Goal: Answer question/provide support: Share knowledge or assist other users

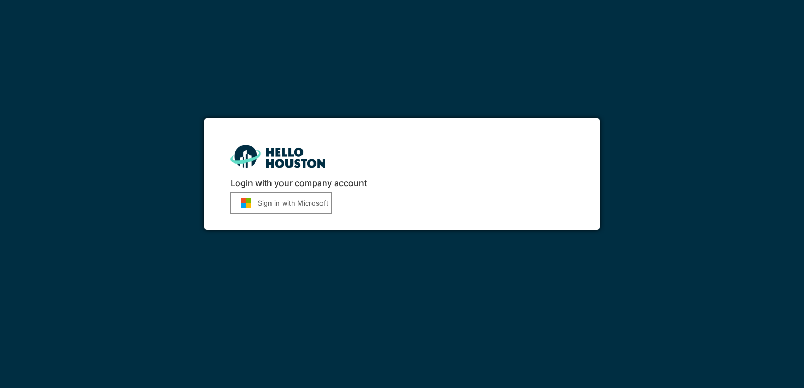
click at [263, 200] on button "Sign in with Microsoft" at bounding box center [281, 204] width 102 height 22
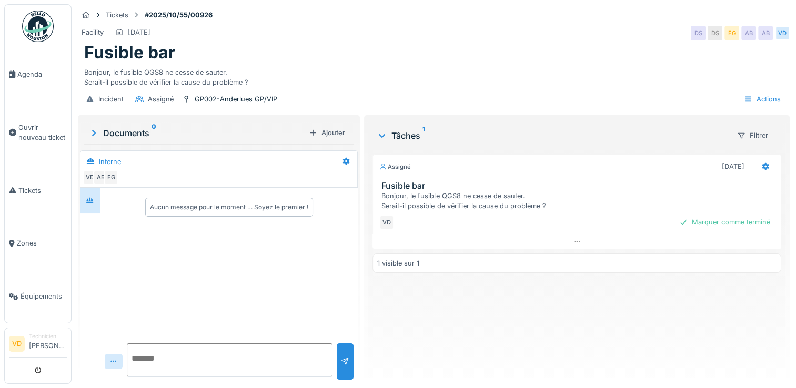
scroll to position [8, 0]
click at [439, 195] on div "Bonjour, le fusible QGS8 ne cesse de sauter. Serait-il possible de vérifier la …" at bounding box center [578, 201] width 395 height 20
click at [132, 29] on div "14/10/2025" at bounding box center [133, 32] width 43 height 13
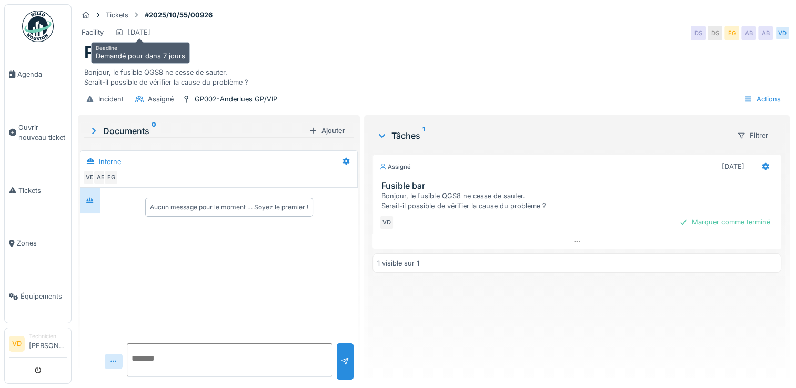
click at [132, 29] on div "14/10/2025" at bounding box center [133, 32] width 43 height 13
click at [122, 29] on icon at bounding box center [119, 32] width 8 height 7
click at [102, 28] on div "Facility" at bounding box center [93, 32] width 22 height 10
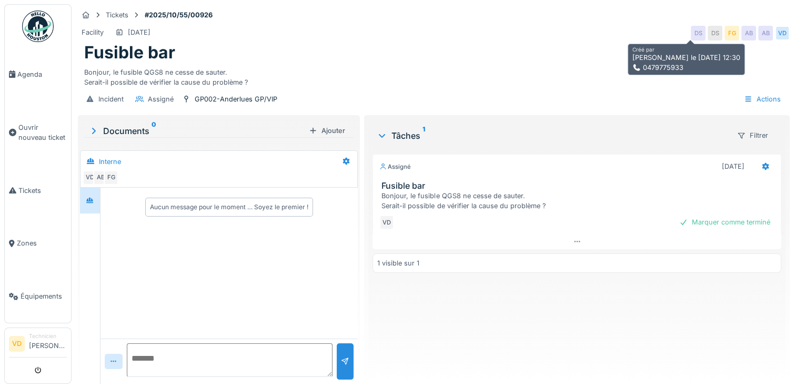
click at [691, 28] on div "DS" at bounding box center [698, 33] width 15 height 15
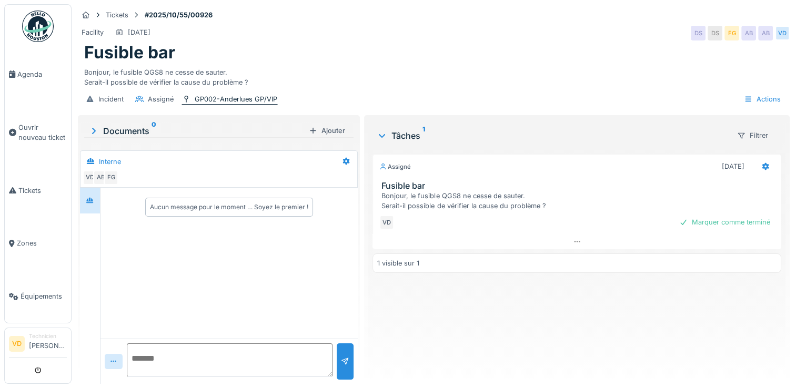
click at [226, 94] on div "GP002-Anderlues GP/VIP" at bounding box center [236, 99] width 83 height 10
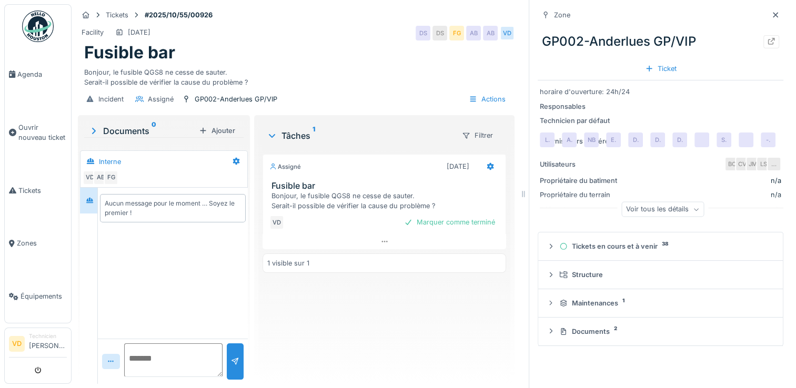
click at [331, 63] on div "Bonjour, le fusible QGS8 ne cesse de sauter. Serait-il possible de vérifier la …" at bounding box center [296, 75] width 424 height 24
click at [126, 125] on div "Documents 0" at bounding box center [141, 131] width 106 height 13
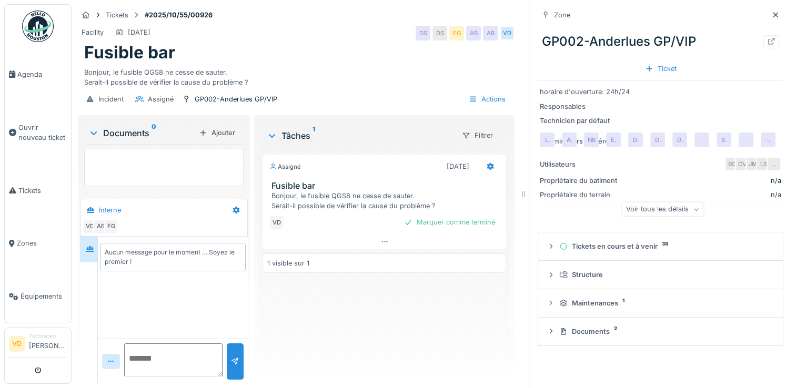
scroll to position [0, 0]
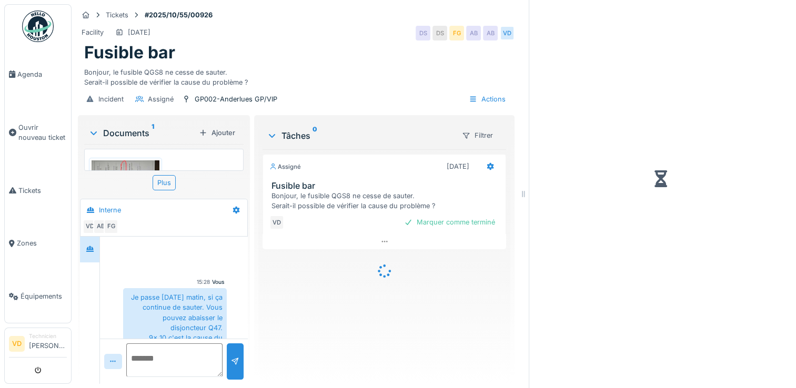
scroll to position [22, 0]
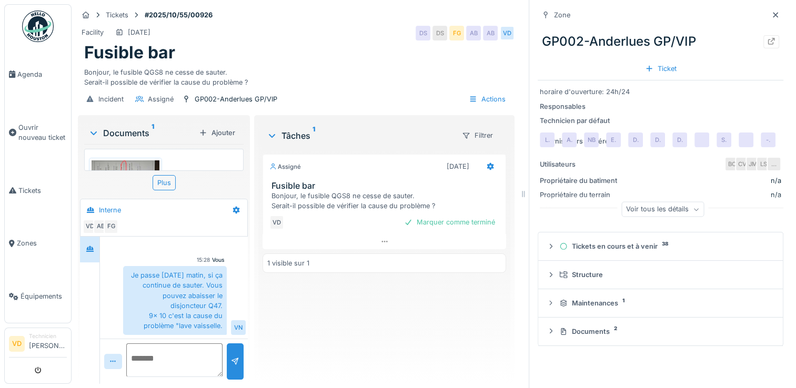
click at [137, 160] on img at bounding box center [126, 179] width 68 height 38
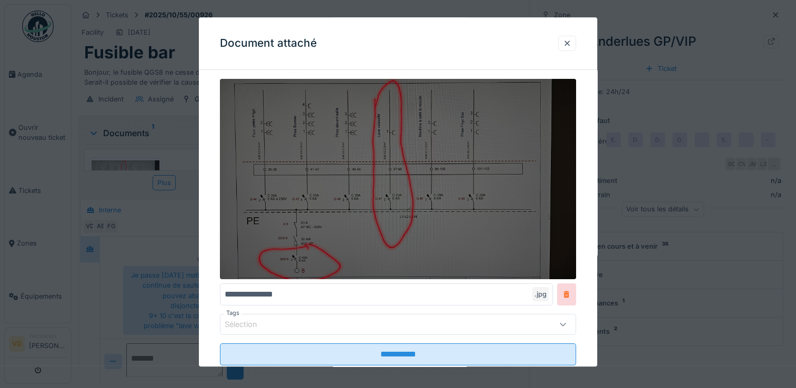
scroll to position [59, 0]
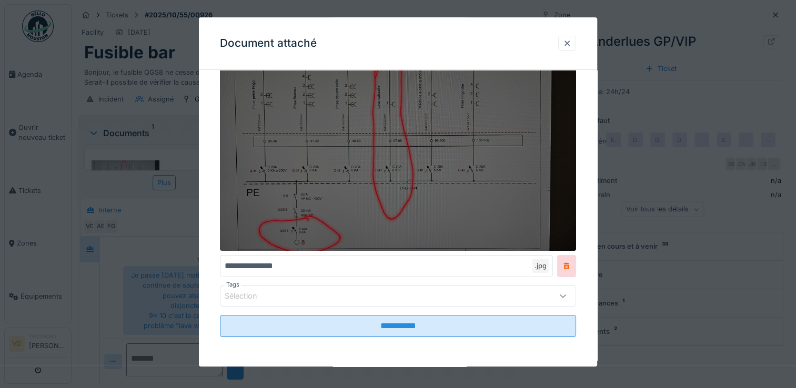
click at [354, 178] on img at bounding box center [398, 151] width 356 height 200
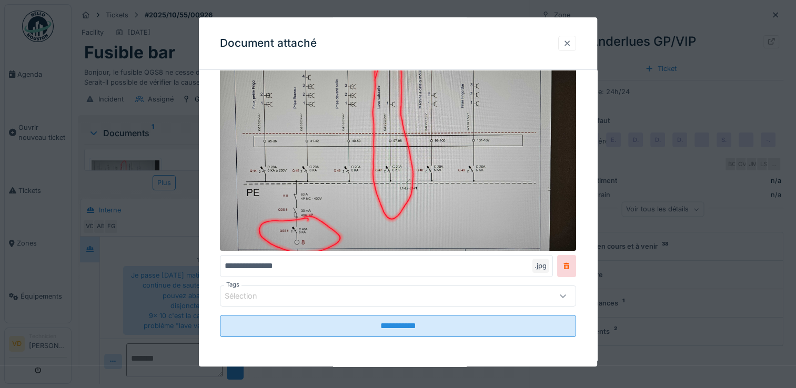
click at [571, 47] on div at bounding box center [567, 43] width 8 height 10
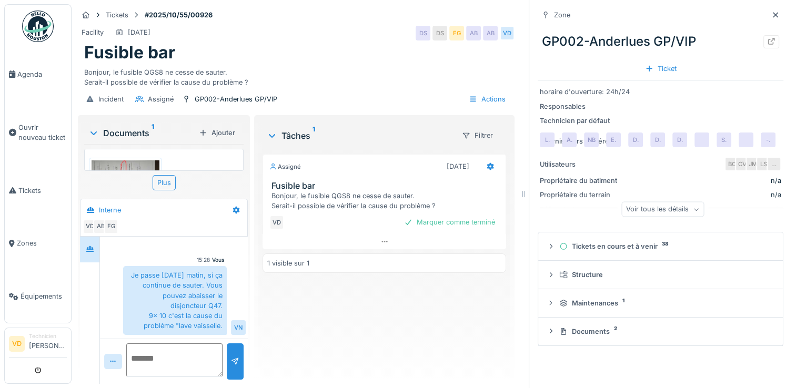
scroll to position [8, 0]
